Goal: Book appointment/travel/reservation

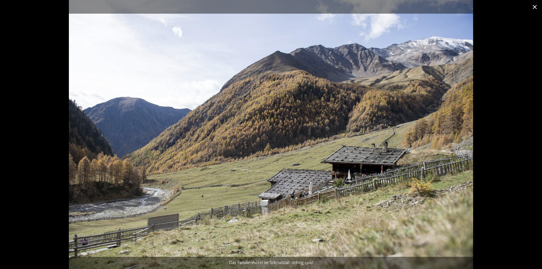
click at [536, 6] on span at bounding box center [535, 7] width 15 height 14
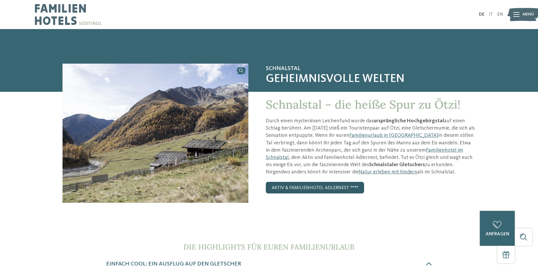
click at [306, 187] on link "Aktiv & Familienhotel Adlernest ****" at bounding box center [315, 188] width 98 height 12
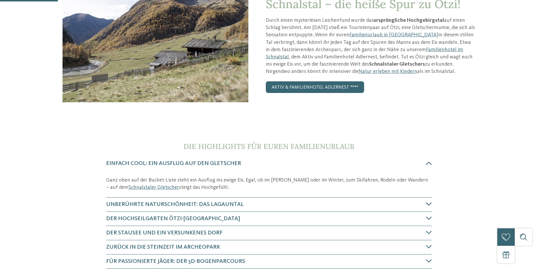
scroll to position [116, 0]
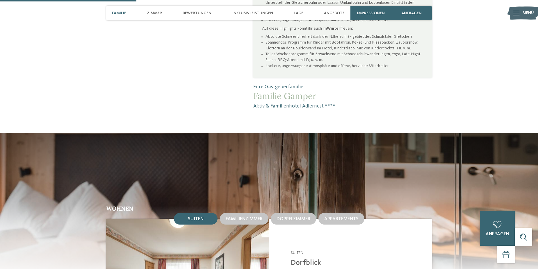
scroll to position [611, 0]
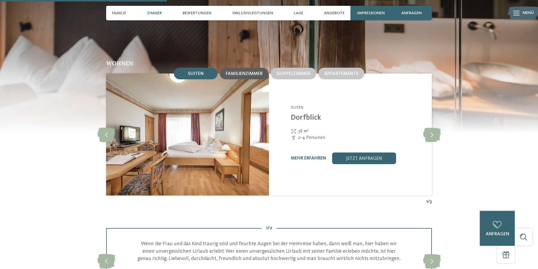
click at [234, 75] on span "Familienzimmer" at bounding box center [244, 74] width 37 height 5
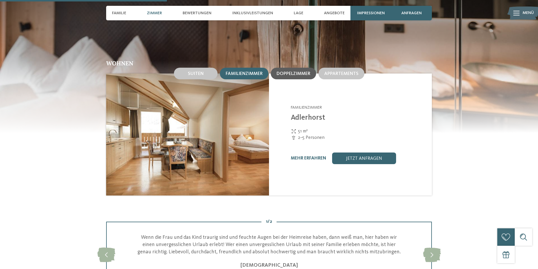
click at [291, 75] on span "Doppelzimmer" at bounding box center [294, 74] width 34 height 5
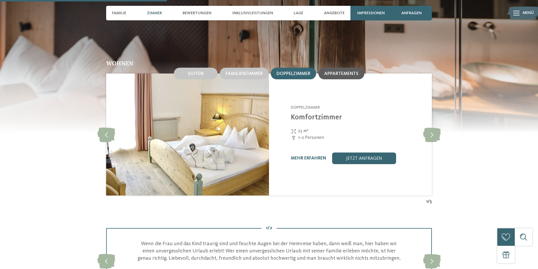
click at [328, 74] on span "Appartements" at bounding box center [341, 74] width 34 height 5
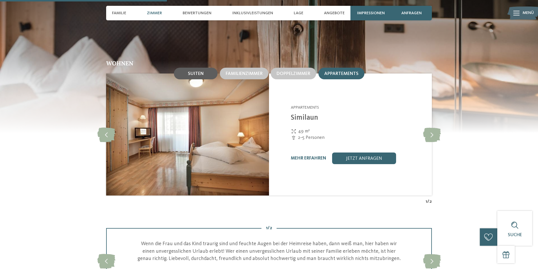
click at [206, 72] on div "Suiten" at bounding box center [196, 74] width 44 height 12
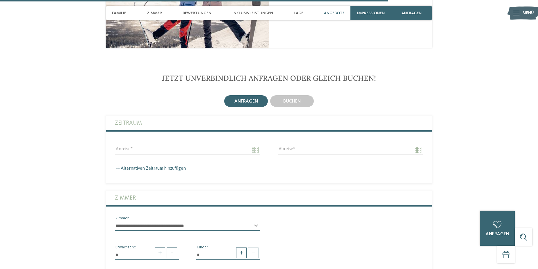
scroll to position [1483, 0]
